Goal: Navigation & Orientation: Find specific page/section

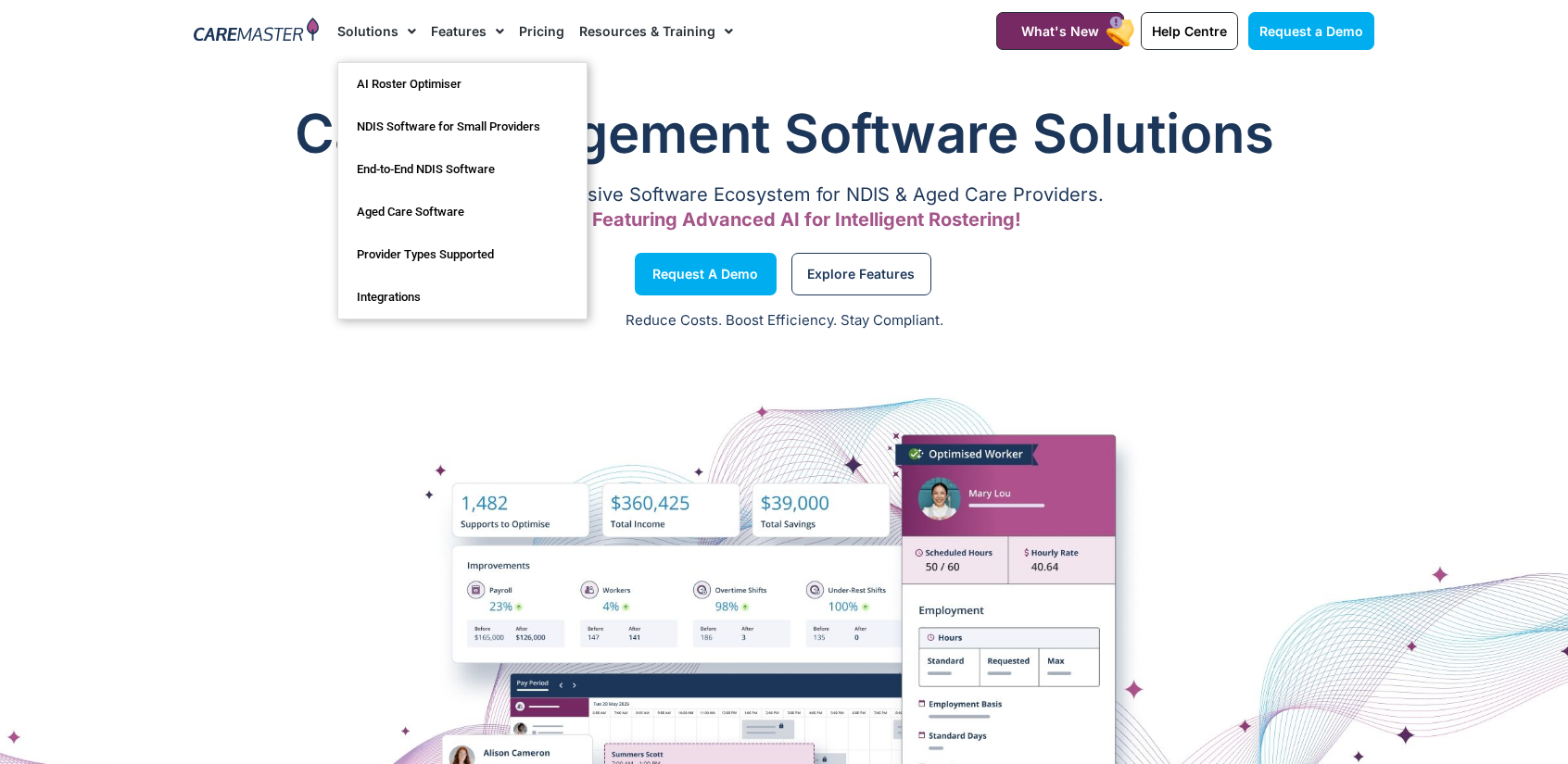
click at [242, 28] on img at bounding box center [256, 32] width 125 height 28
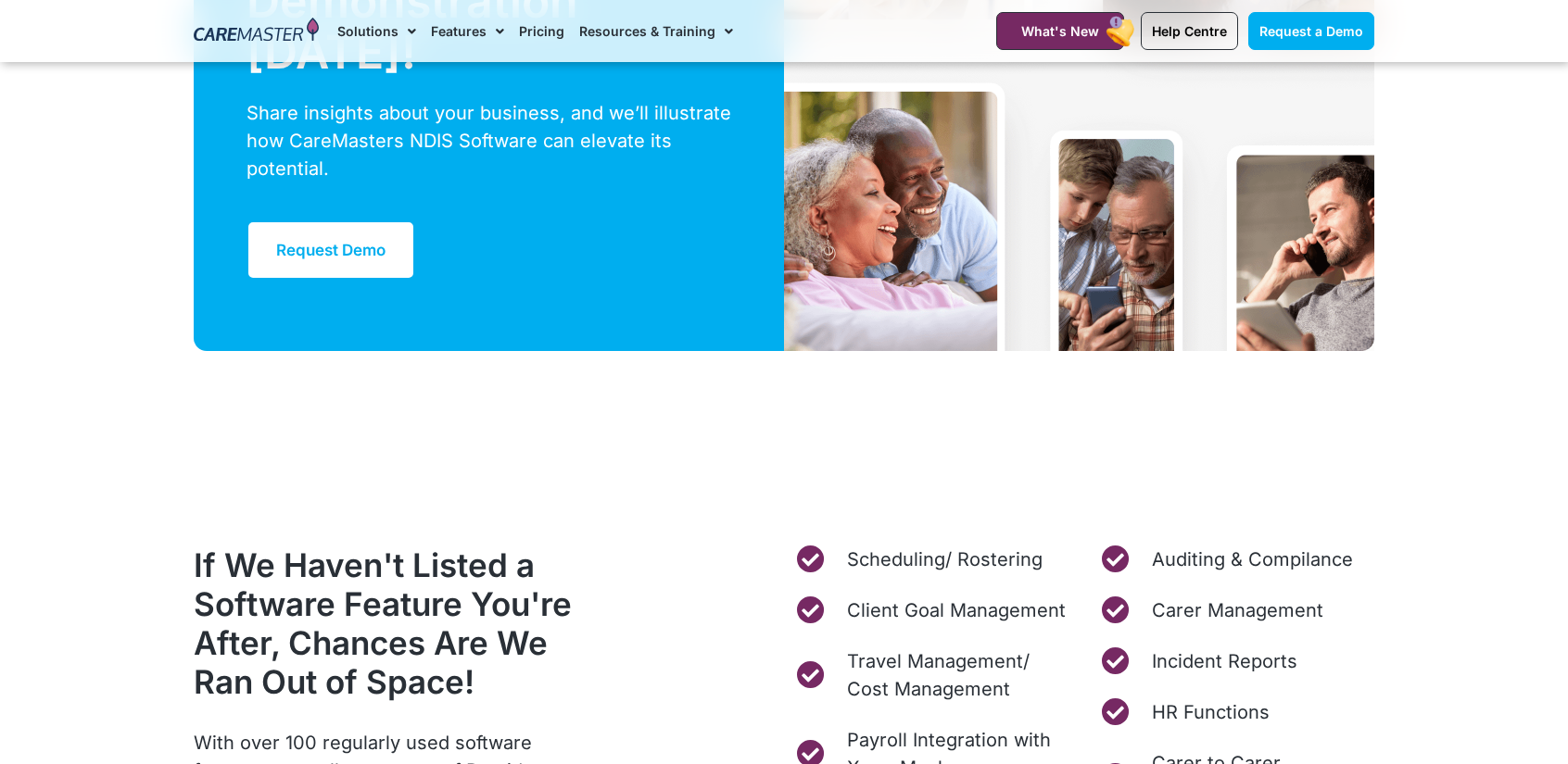
scroll to position [7225, 0]
